Goal: Complete application form: Complete application form

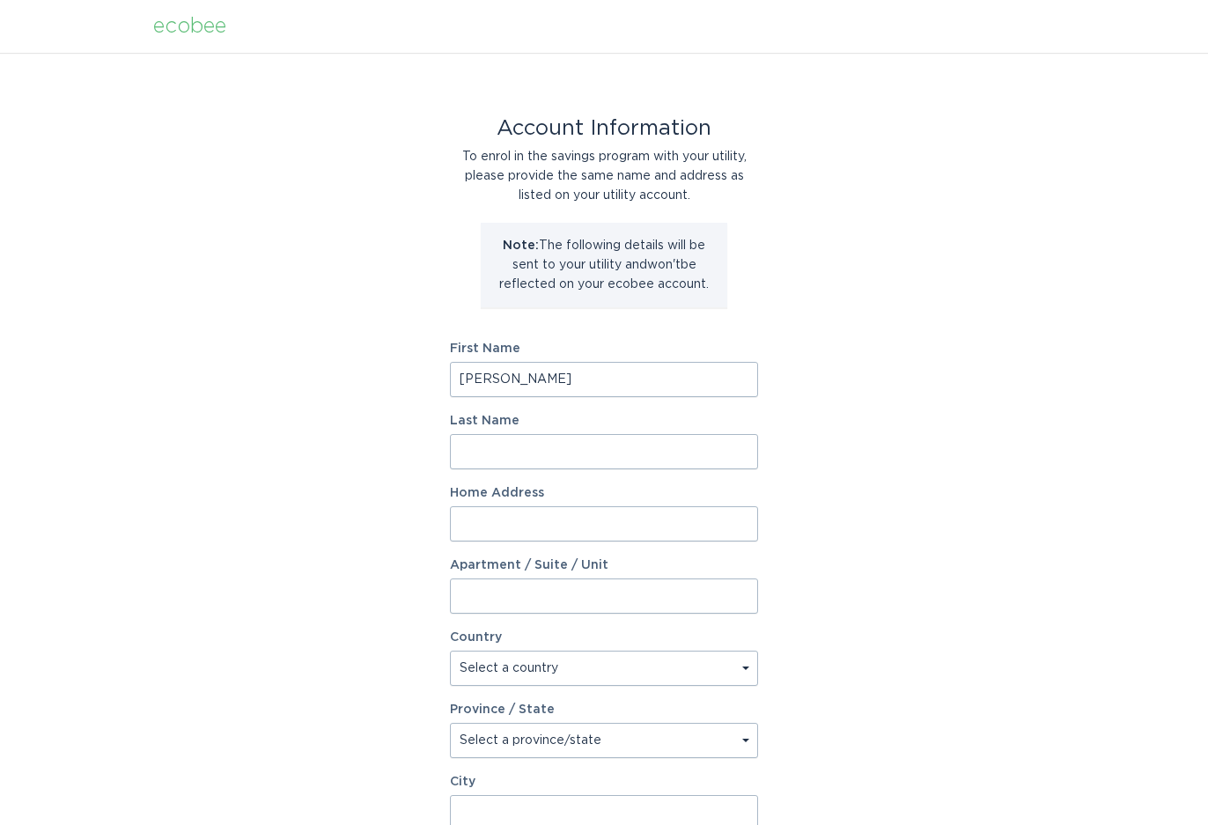
type input "[PERSON_NAME]"
click at [627, 511] on input "[STREET_ADDRESS][PERSON_NAME]" at bounding box center [604, 523] width 308 height 35
click at [625, 531] on input "[STREET_ADDRESS][PERSON_NAME]" at bounding box center [604, 523] width 308 height 35
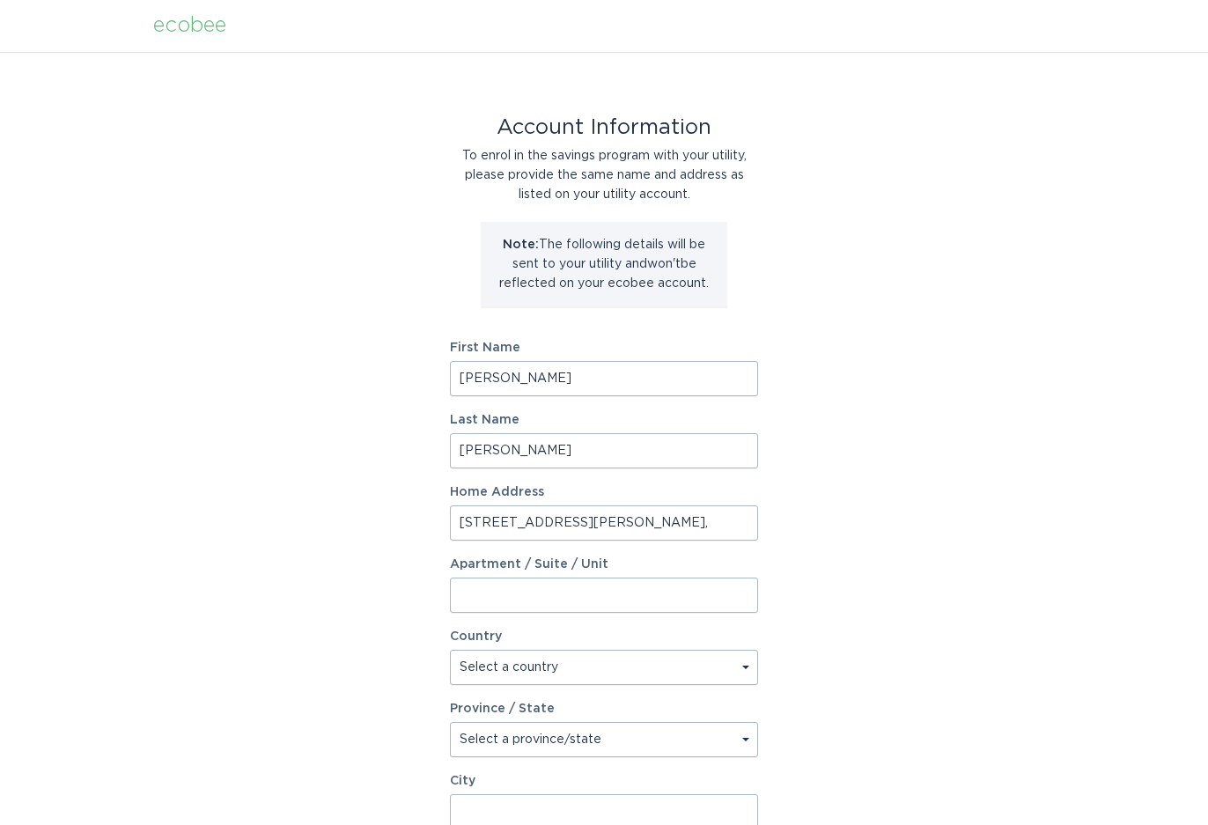
type input "[STREET_ADDRESS][PERSON_NAME]"
select select "US"
select select "NH"
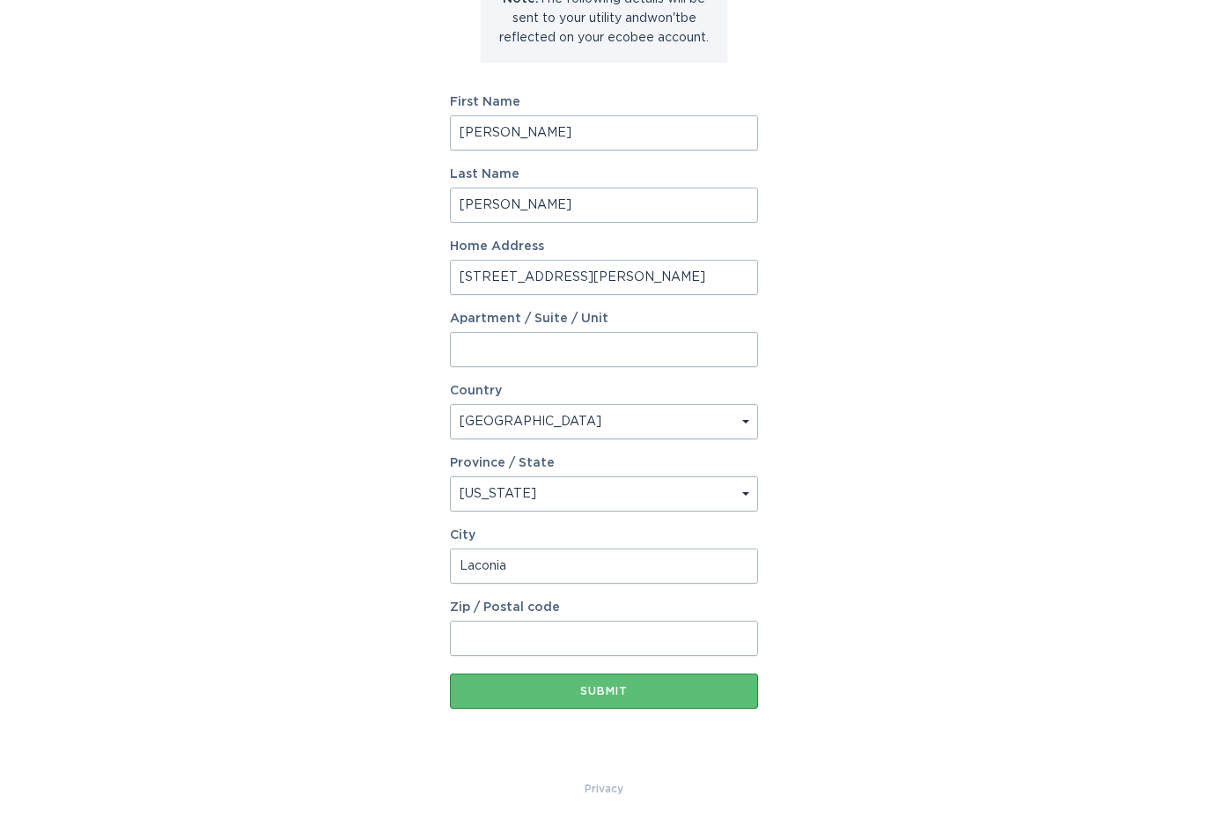
scroll to position [247, 0]
type input "Laconia"
type input "03246"
